Goal: Task Accomplishment & Management: Use online tool/utility

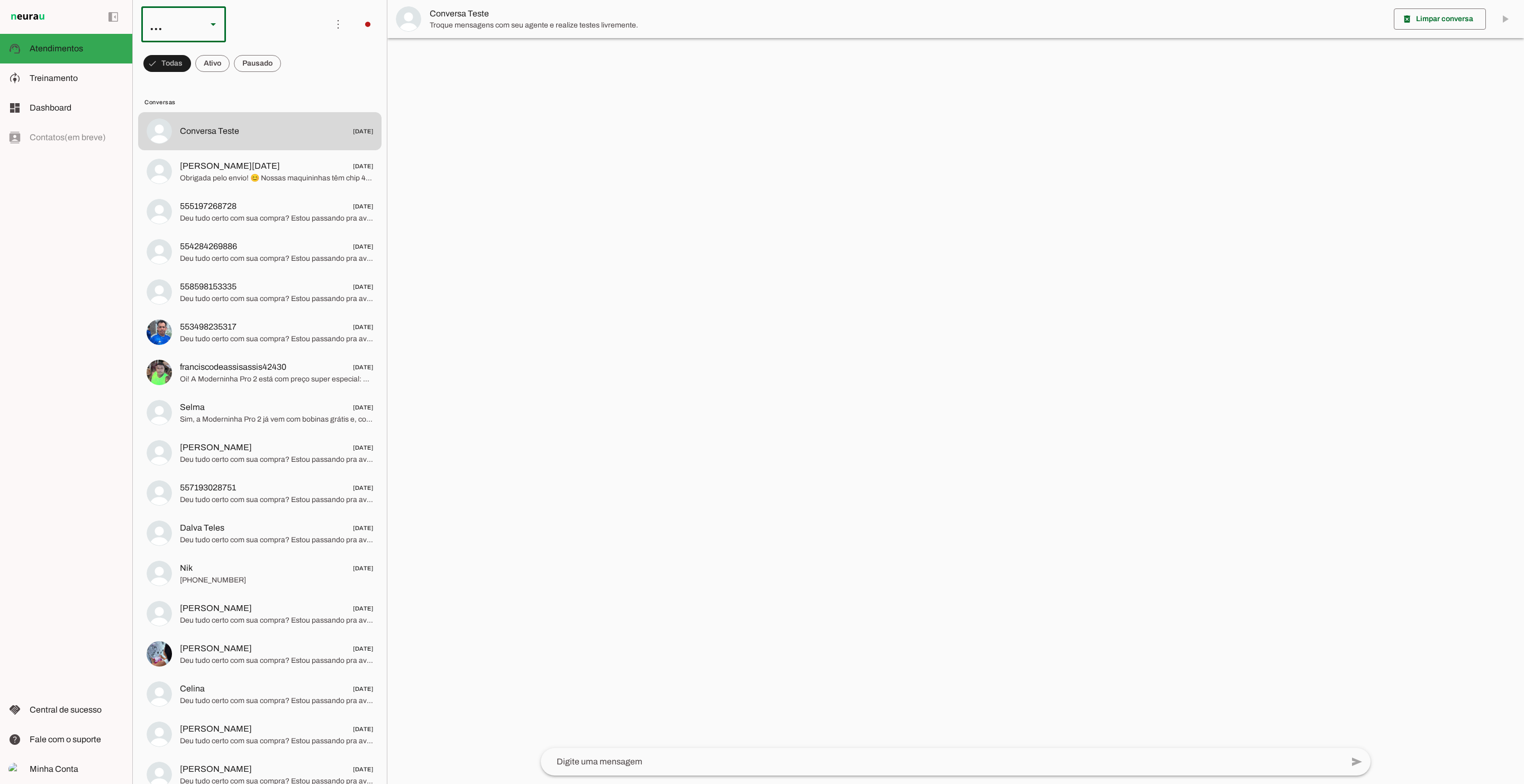
click at [205, 26] on div "..." at bounding box center [183, 24] width 85 height 36
click at [283, 99] on md-item "Agente 2" at bounding box center [325, 97] width 85 height 29
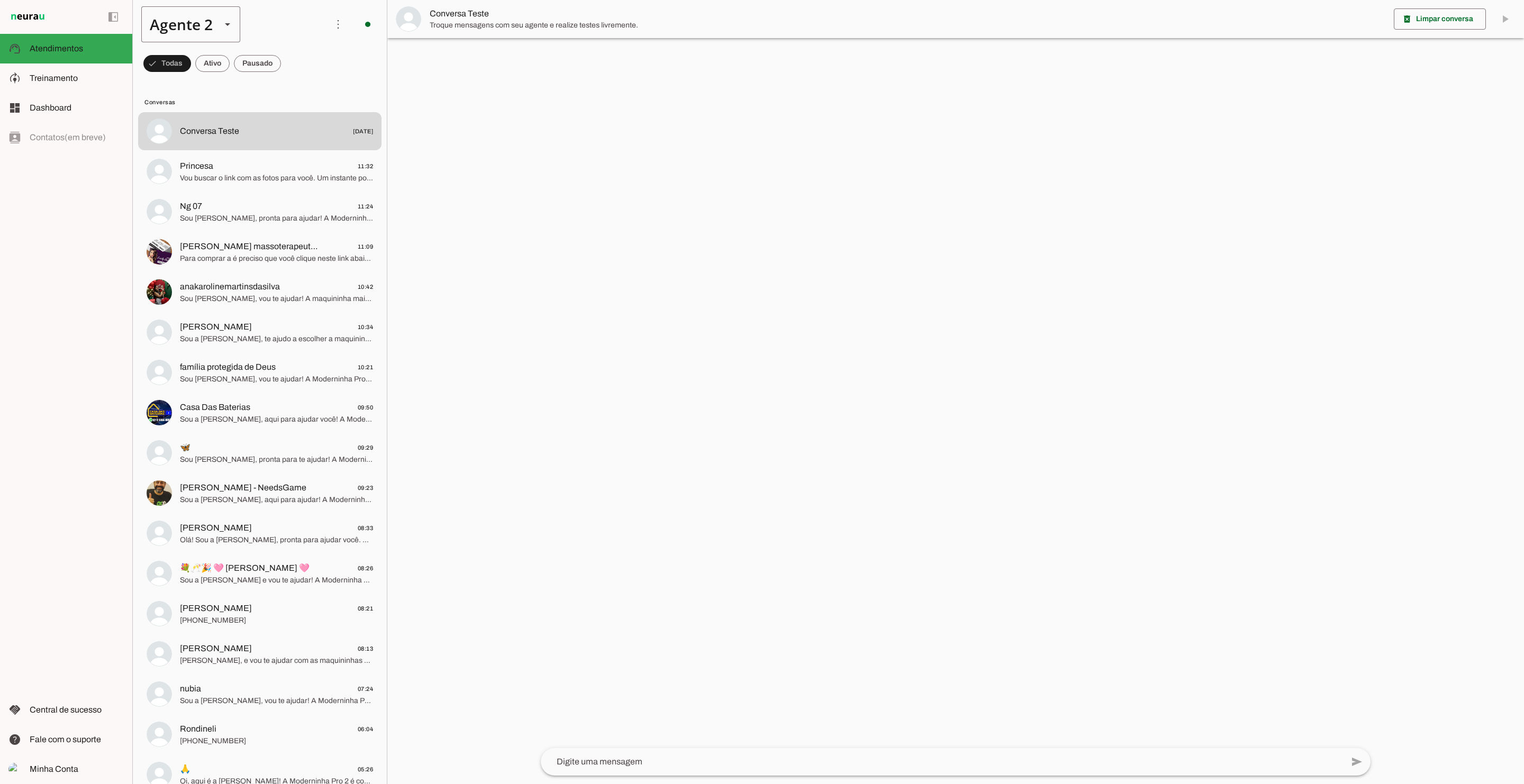
click at [204, 29] on div "Agente 2" at bounding box center [177, 24] width 72 height 36
click at [291, 209] on slot at bounding box center [332, 215] width 82 height 13
